Goal: Navigation & Orientation: Find specific page/section

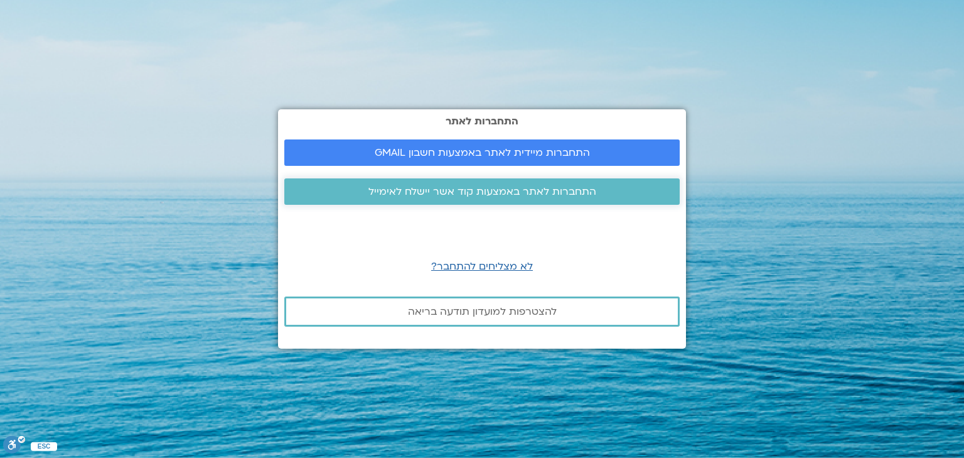
click at [454, 189] on span "התחברות לאתר באמצעות קוד אשר יישלח לאימייל" at bounding box center [482, 191] width 228 height 11
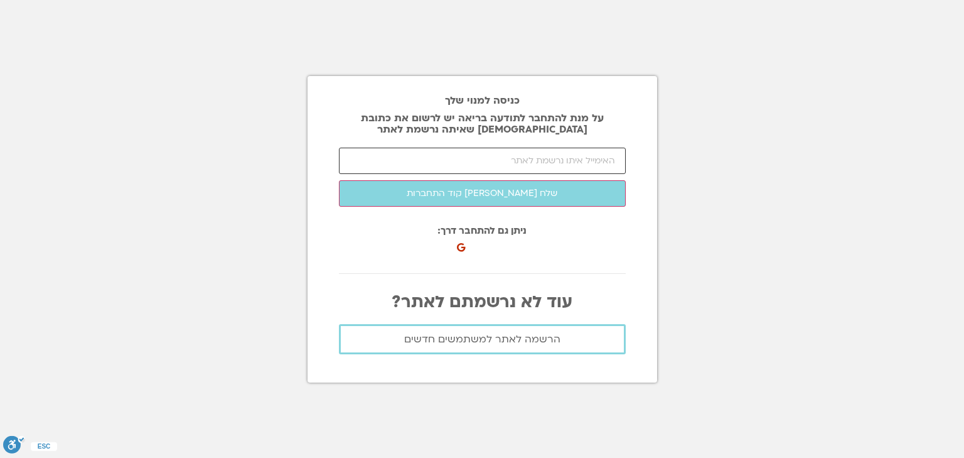
click at [498, 156] on input "email" at bounding box center [482, 161] width 287 height 26
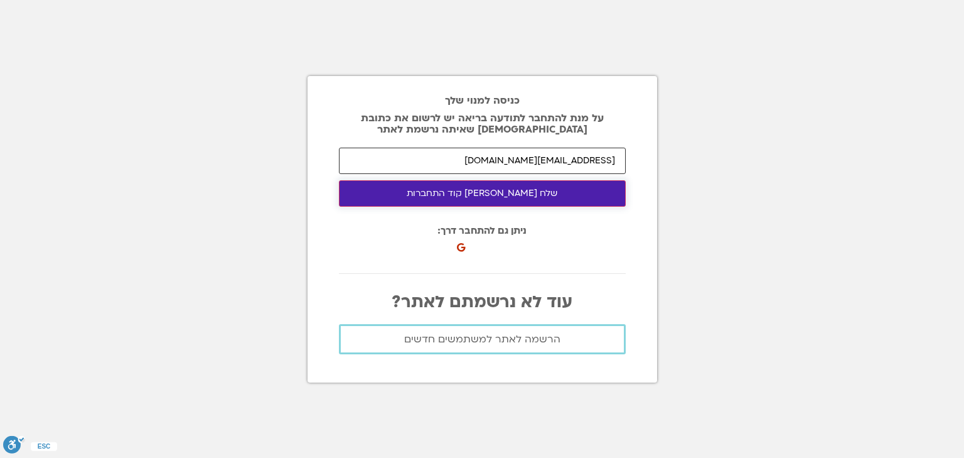
type input "tr.varda@gmail.com"
click at [466, 193] on button "שלח לי קוד התחברות" at bounding box center [482, 193] width 287 height 26
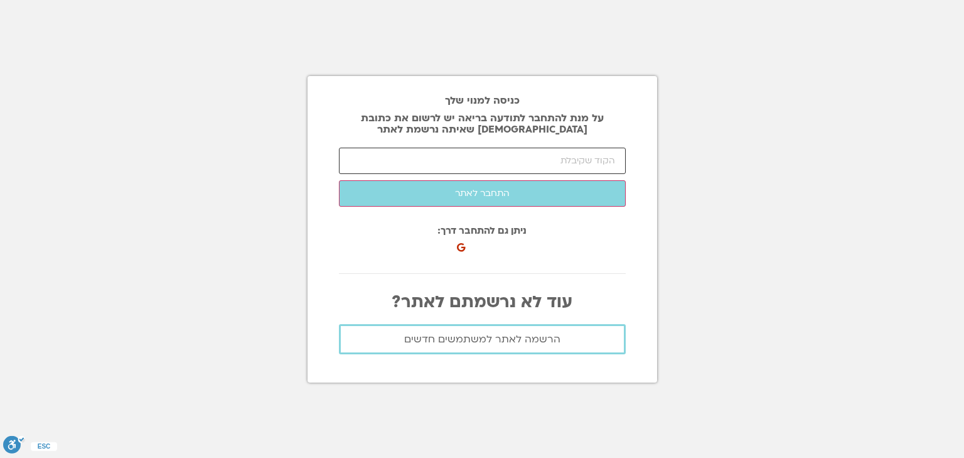
click at [560, 163] on input "number" at bounding box center [482, 161] width 287 height 26
paste input "86450"
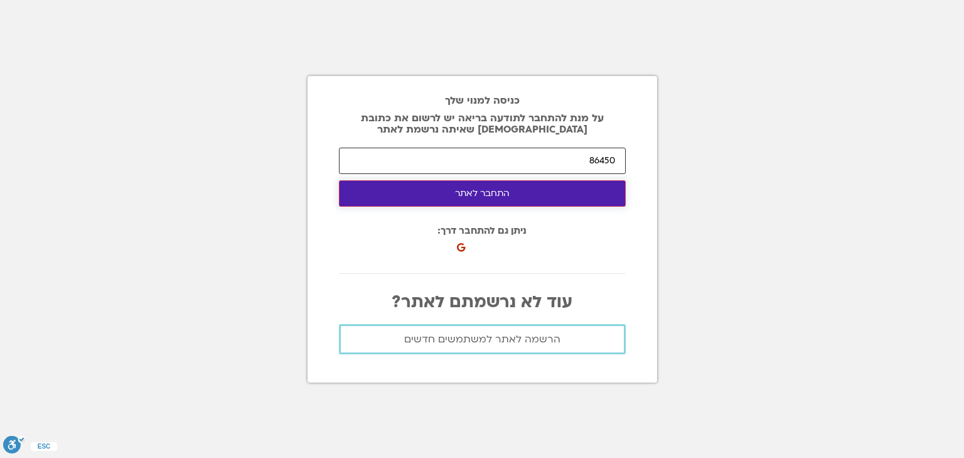
type input "86450"
click at [489, 191] on button "התחבר לאתר" at bounding box center [482, 193] width 287 height 26
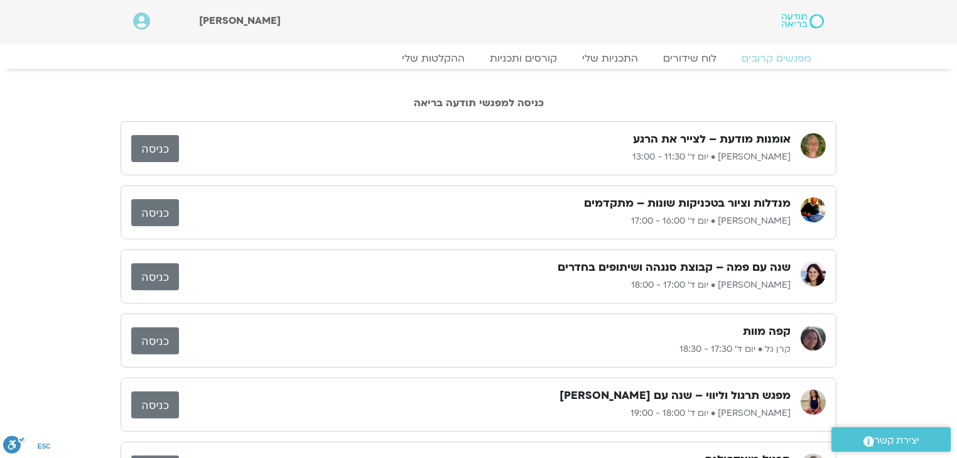
click at [159, 153] on link "כניסה" at bounding box center [155, 148] width 48 height 27
